Goal: Book appointment/travel/reservation

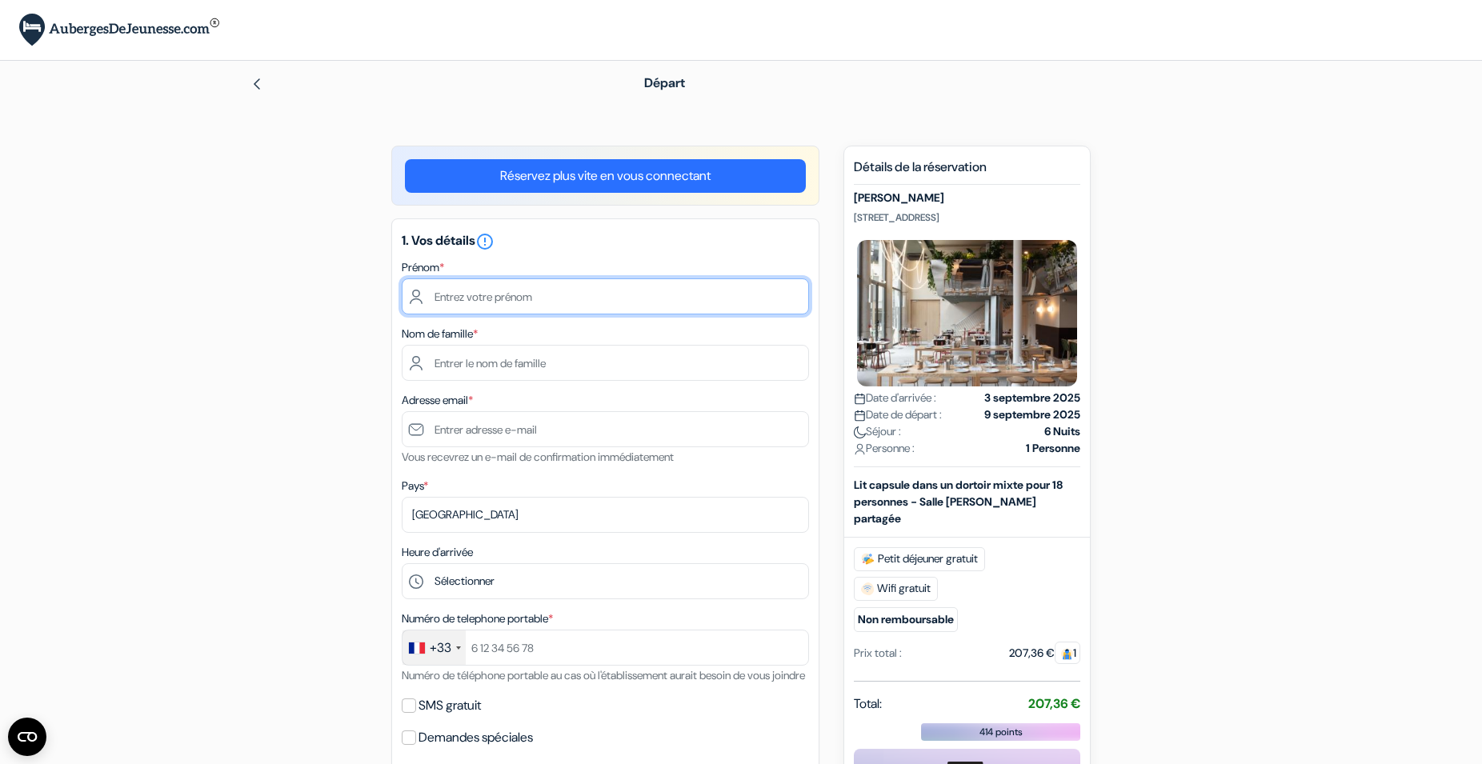
click at [474, 297] on input "text" at bounding box center [605, 296] width 407 height 36
type input "Ibrahim"
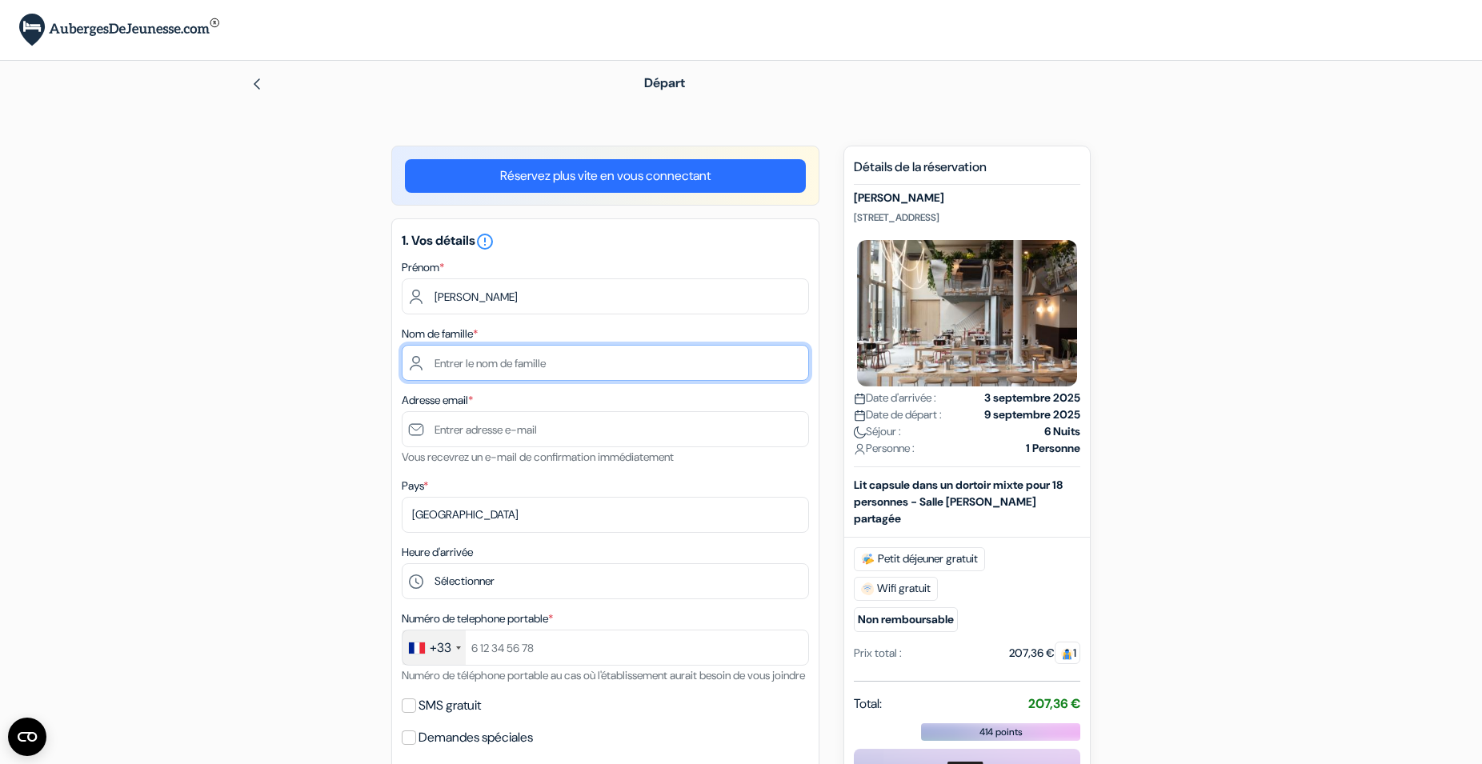
click at [467, 365] on input "text" at bounding box center [605, 363] width 407 height 36
type input "BENOMEUR"
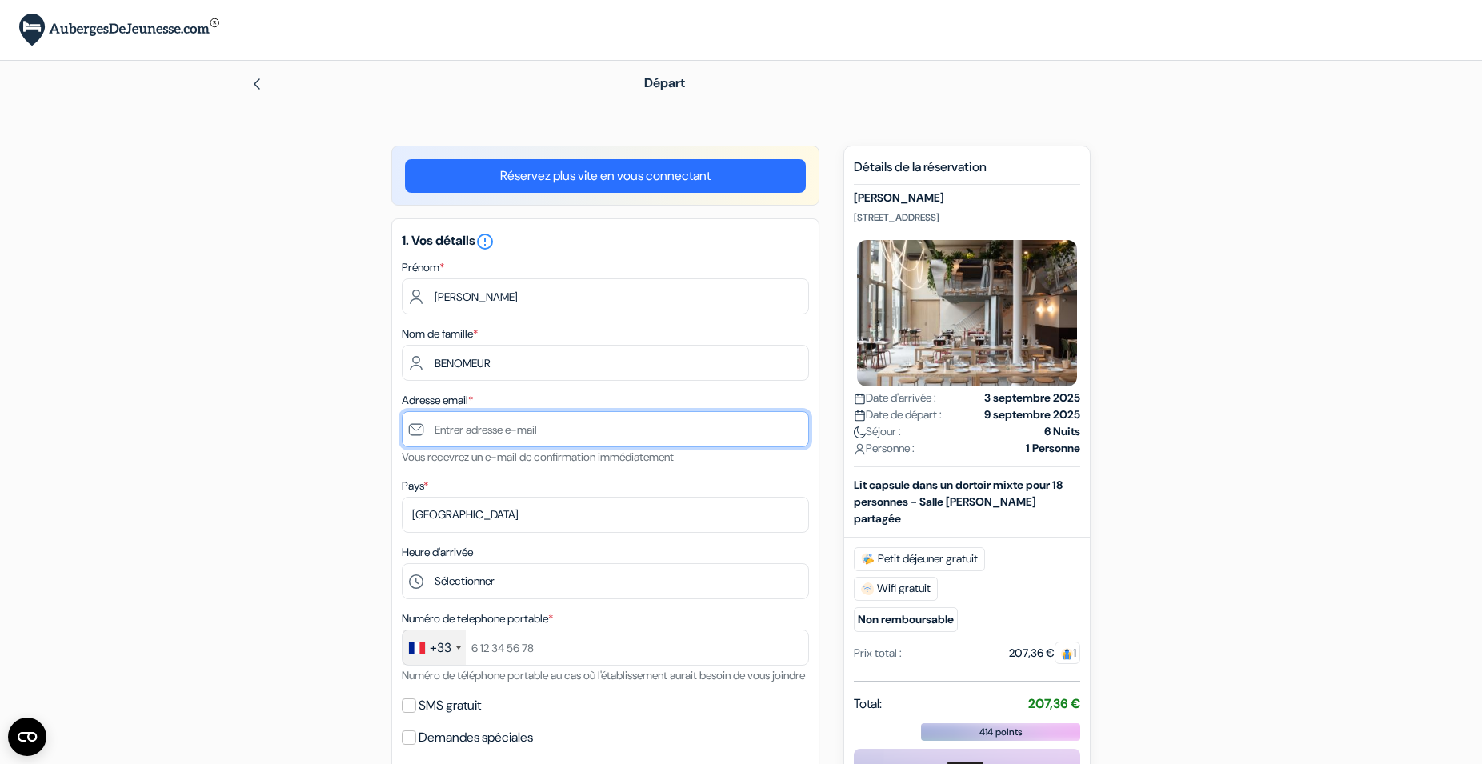
click at [487, 426] on input "text" at bounding box center [605, 429] width 407 height 36
click at [459, 426] on input "text" at bounding box center [605, 429] width 407 height 36
paste input "[EMAIL_ADDRESS][DOMAIN_NAME]"
type input "[EMAIL_ADDRESS][DOMAIN_NAME]"
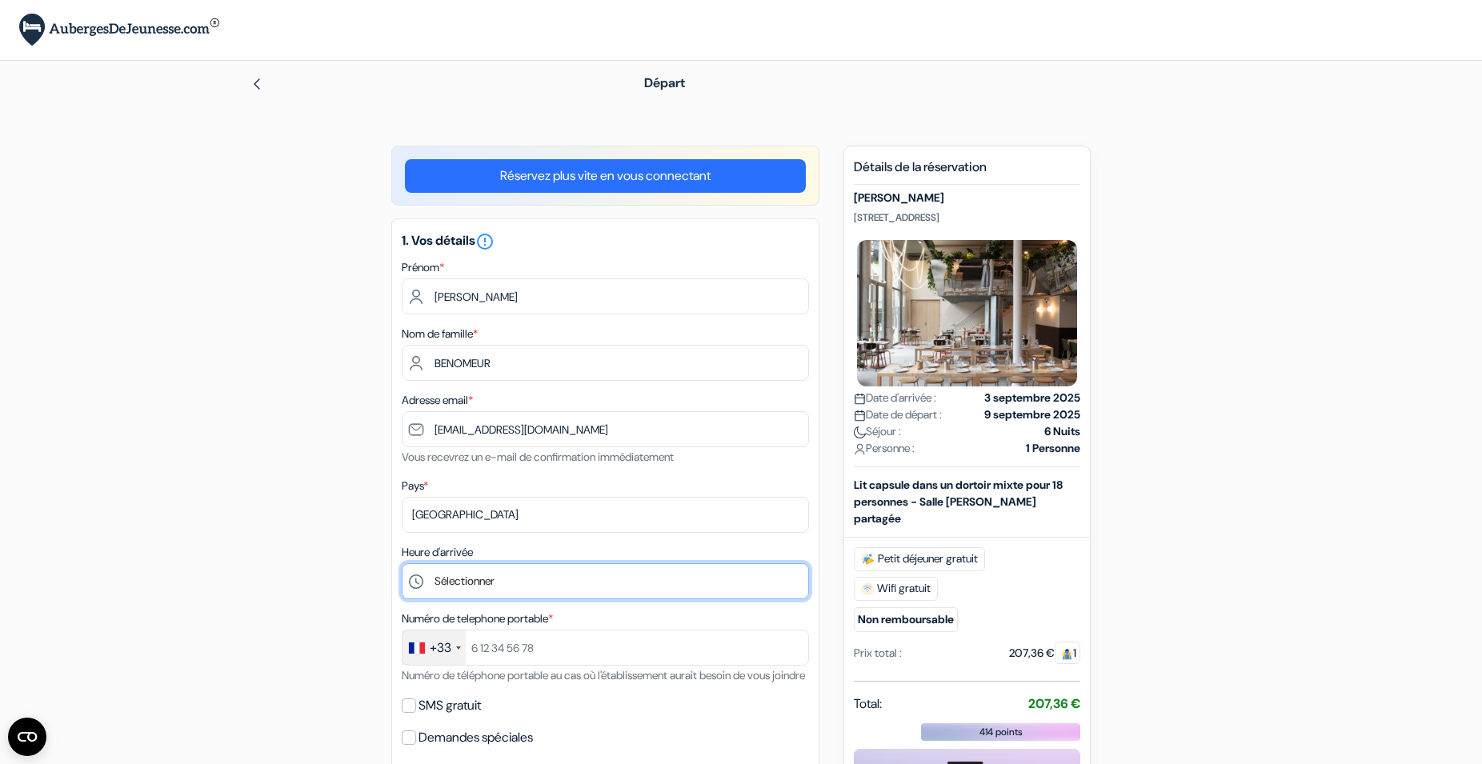
click at [402, 563] on select "Sélectionner 1:00 2:00 3:00 4:00 5:00 6:00 7:00 8:00 9:00 10:00 11:00 12:00 13:…" at bounding box center [605, 581] width 407 height 36
select select "11"
click option "11:00" at bounding box center [0, 0] width 0 height 0
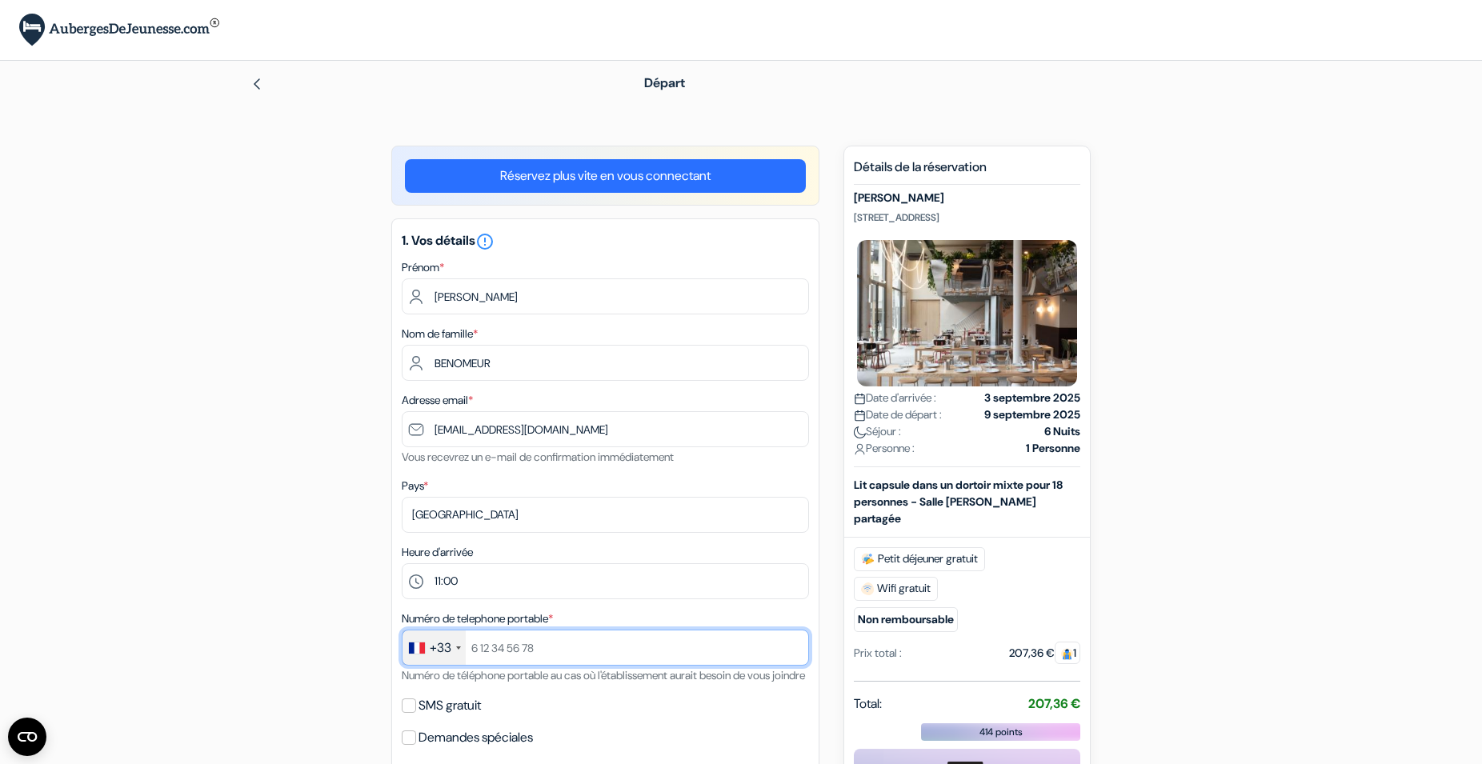
click at [563, 652] on input "text" at bounding box center [605, 648] width 407 height 36
click at [479, 651] on input "text" at bounding box center [605, 648] width 407 height 36
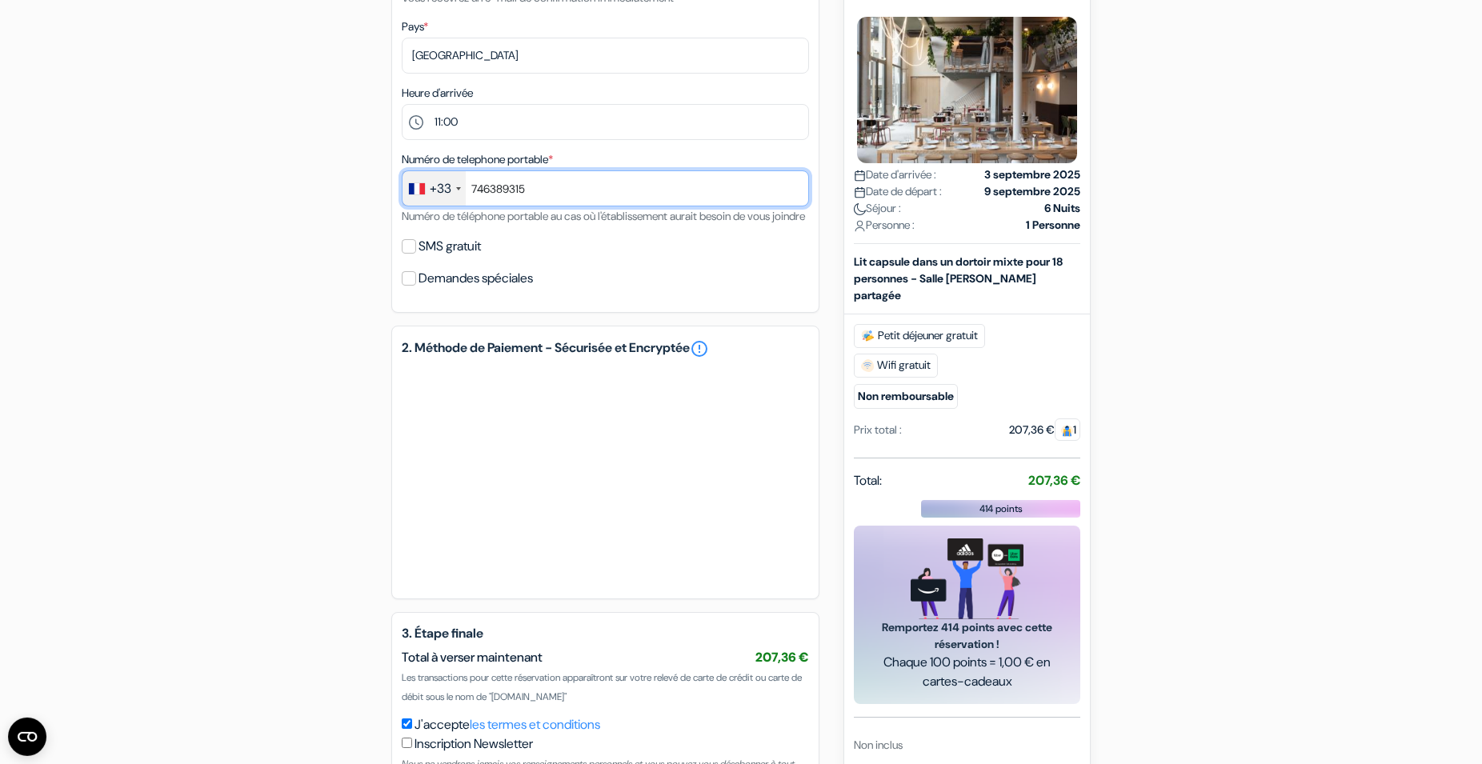
scroll to position [461, 0]
type input "746389315"
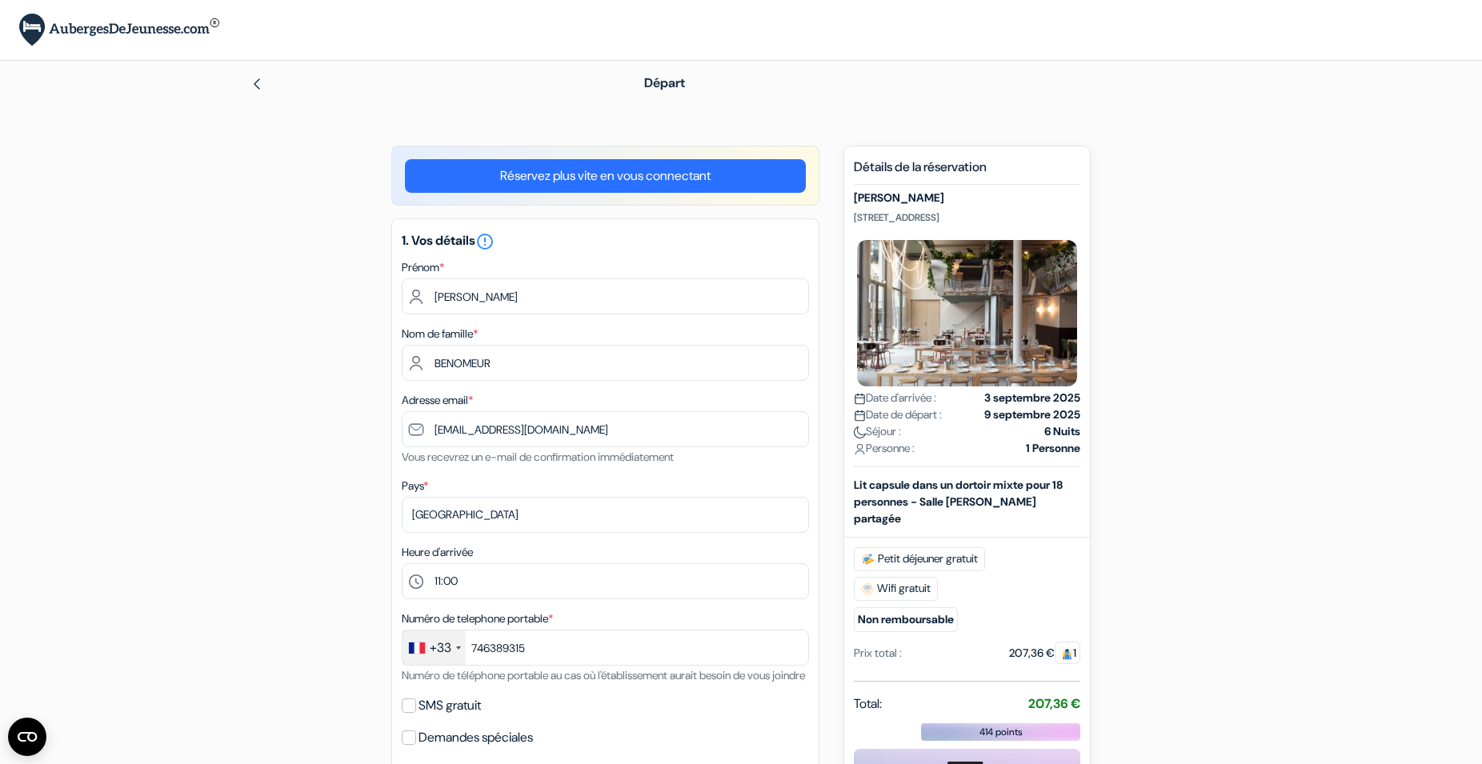
scroll to position [592, 0]
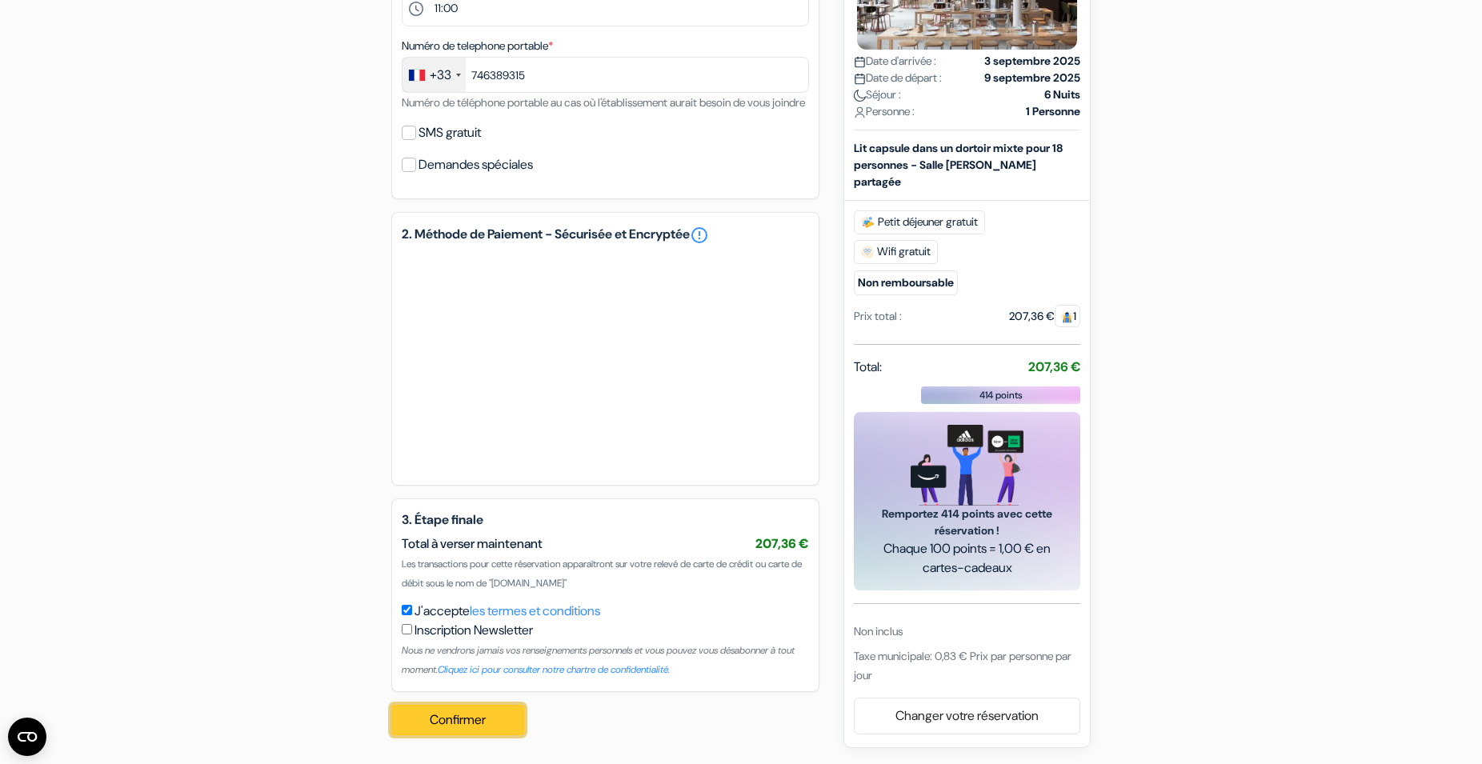
click at [460, 718] on button "Confirmer Loading..." at bounding box center [457, 720] width 133 height 30
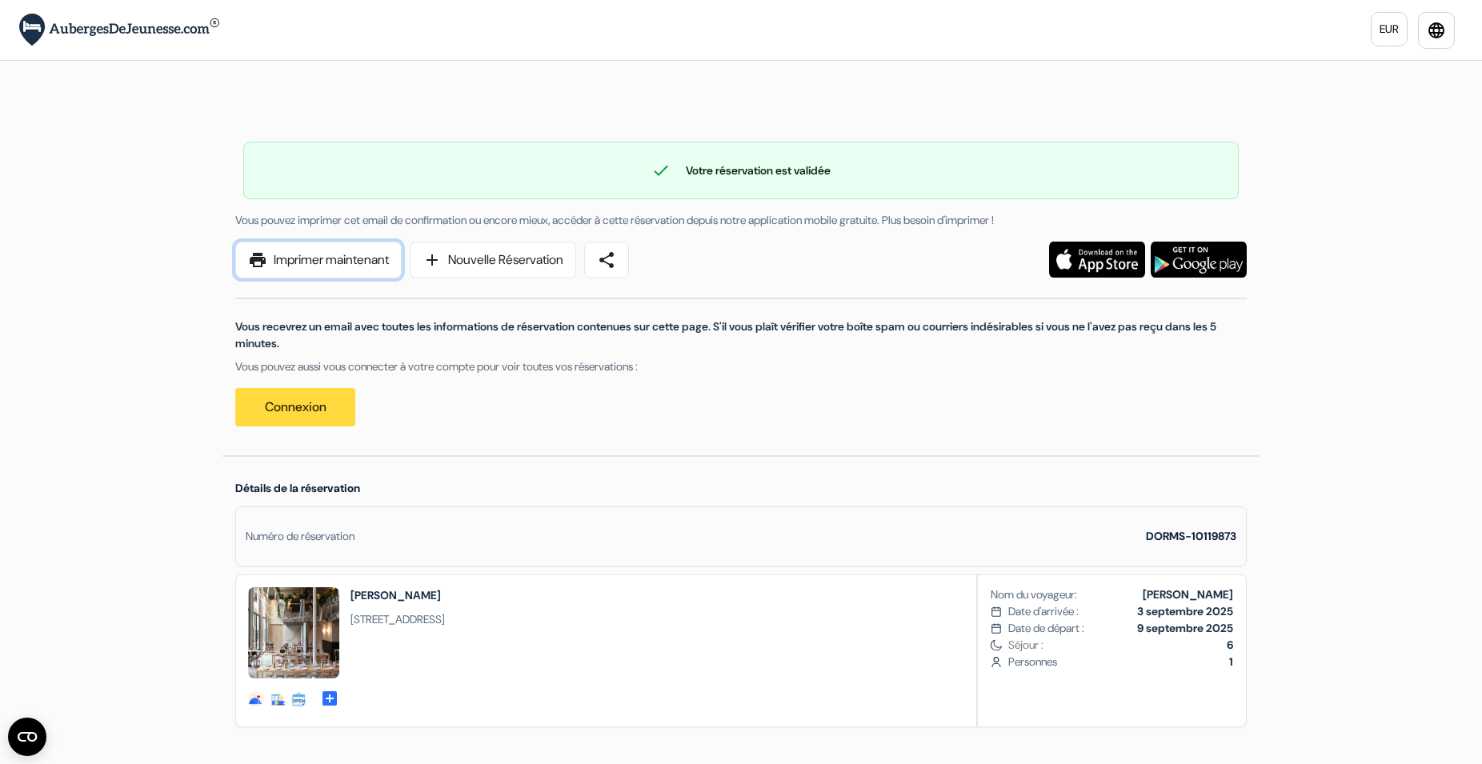
click at [329, 266] on link "print Imprimer maintenant" at bounding box center [318, 260] width 166 height 37
click at [341, 262] on link "print Imprimer maintenant" at bounding box center [318, 260] width 166 height 37
